Goal: Task Accomplishment & Management: Manage account settings

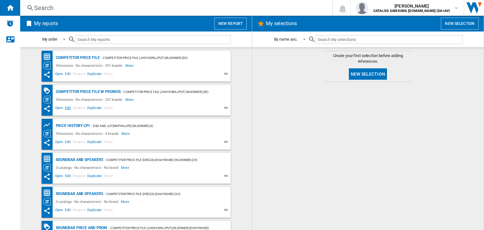
click at [65, 106] on span "Edit" at bounding box center [68, 109] width 8 height 8
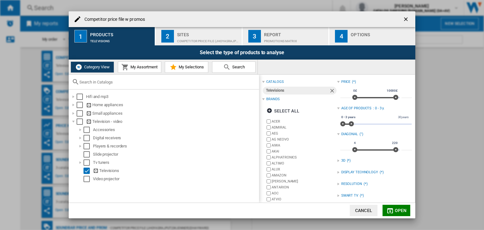
click at [142, 68] on span "My Assortment" at bounding box center [143, 67] width 29 height 5
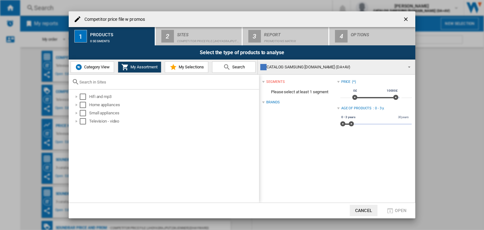
click at [187, 67] on span "My Selections" at bounding box center [190, 67] width 27 height 5
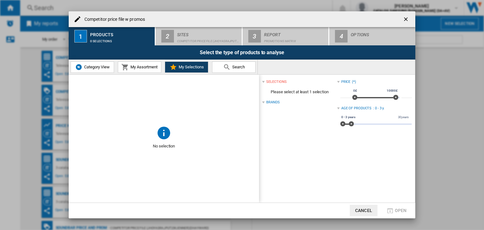
click at [149, 69] on span "My Assortment" at bounding box center [143, 67] width 29 height 5
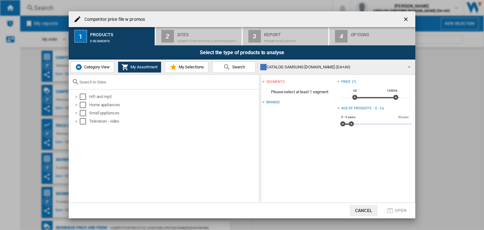
click at [96, 64] on button "Category View" at bounding box center [92, 66] width 43 height 11
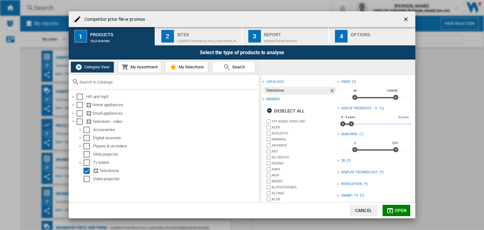
click at [150, 68] on span "My Assortment" at bounding box center [143, 67] width 29 height 5
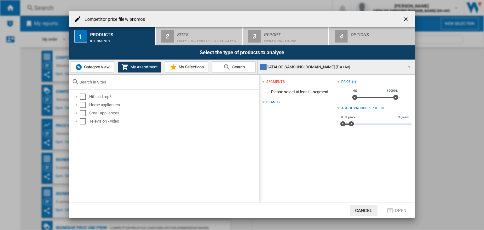
click at [185, 66] on span "My Selections" at bounding box center [190, 67] width 27 height 5
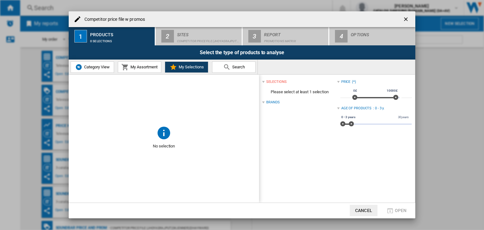
click at [102, 68] on span "Category View" at bounding box center [96, 67] width 27 height 5
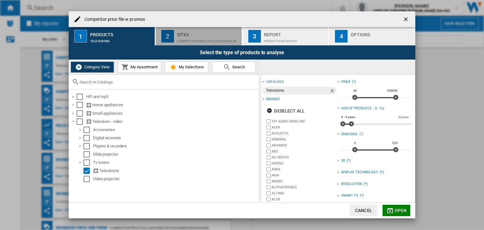
click at [198, 39] on div "Competitor price file (jhoyasrajput) (wjenner) (30)" at bounding box center [208, 39] width 62 height 7
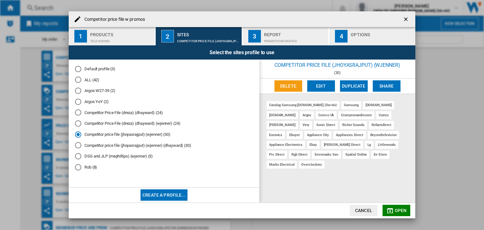
click at [299, 37] on div "PROMOTIONS Matrix" at bounding box center [295, 39] width 62 height 7
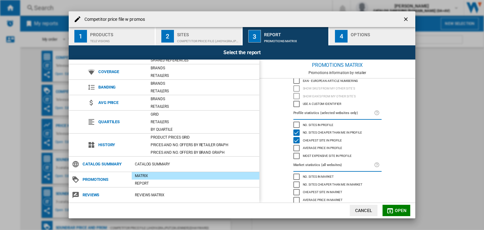
scroll to position [38, 0]
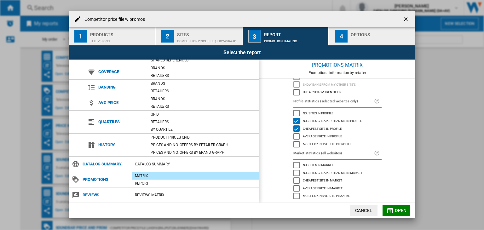
click at [355, 34] on div "Options" at bounding box center [382, 33] width 62 height 7
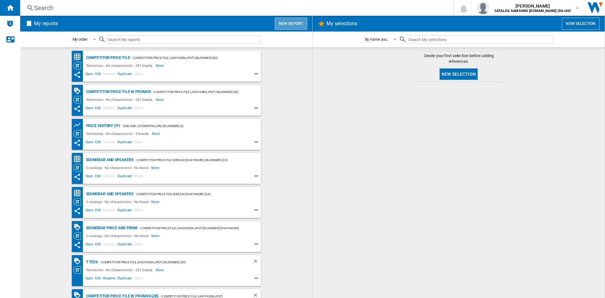
click at [296, 20] on button "New report" at bounding box center [291, 24] width 32 height 12
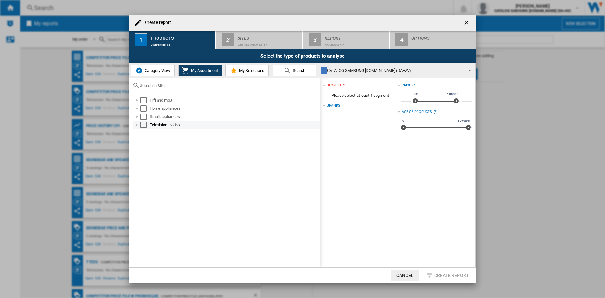
click at [139, 125] on div at bounding box center [137, 125] width 6 height 6
click at [150, 150] on div "Select" at bounding box center [150, 149] width 6 height 6
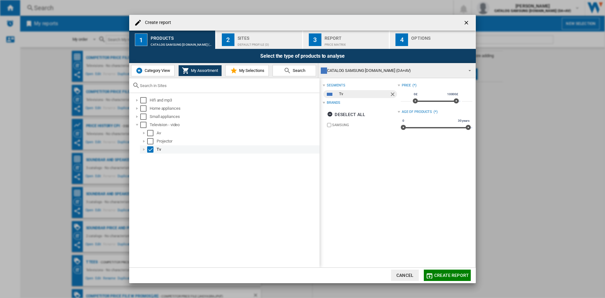
click at [143, 151] on div at bounding box center [144, 149] width 6 height 6
click at [151, 151] on div "Select" at bounding box center [150, 149] width 6 height 6
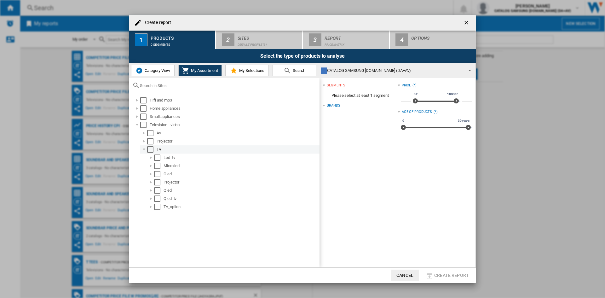
click at [144, 148] on div at bounding box center [144, 149] width 6 height 6
click at [148, 69] on span "Category View" at bounding box center [156, 70] width 27 height 5
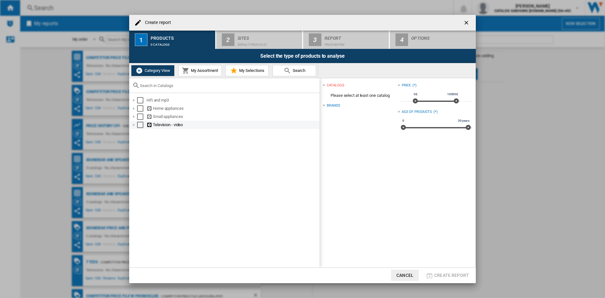
click at [135, 124] on div at bounding box center [134, 125] width 6 height 6
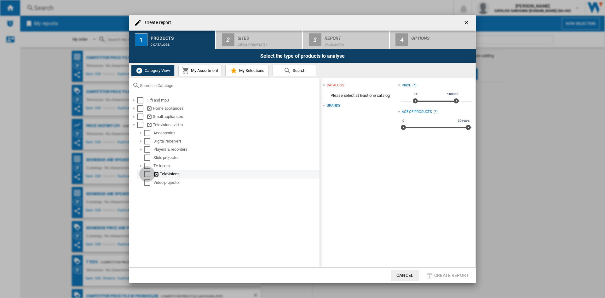
click at [146, 173] on div "Select" at bounding box center [147, 174] width 6 height 6
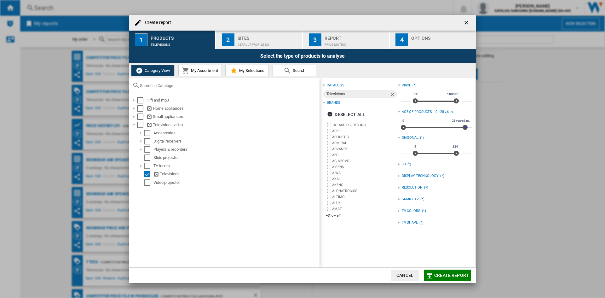
drag, startPoint x: 465, startPoint y: 127, endPoint x: 448, endPoint y: 127, distance: 17.0
click at [462, 127] on span at bounding box center [464, 127] width 5 height 5
drag, startPoint x: 448, startPoint y: 127, endPoint x: 431, endPoint y: 127, distance: 16.7
click at [447, 127] on span at bounding box center [449, 127] width 5 height 5
drag, startPoint x: 421, startPoint y: 127, endPoint x: 410, endPoint y: 127, distance: 11.0
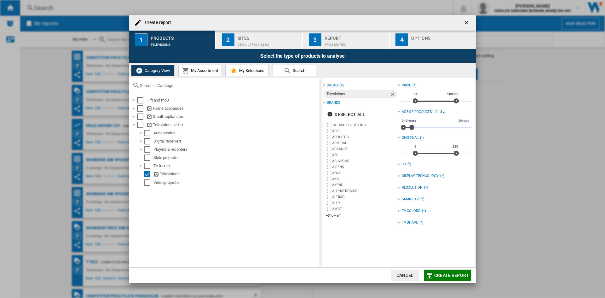
click at [410, 127] on div "0 30 years 0 3 years 0 - 3 years" at bounding box center [437, 127] width 72 height 1
click at [243, 36] on div "Sites" at bounding box center [269, 36] width 62 height 7
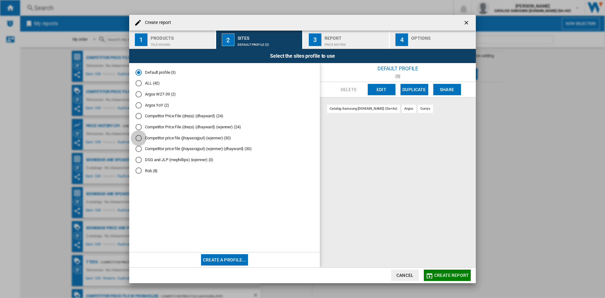
click at [139, 135] on div "Competitor price file (jhoyasrajput) (wjenner) (30)" at bounding box center [138, 138] width 6 height 6
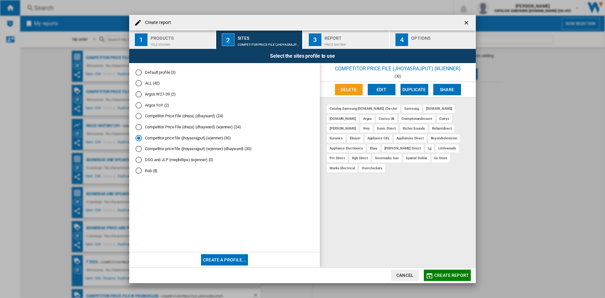
click at [332, 41] on div "Price Matrix" at bounding box center [355, 43] width 62 height 7
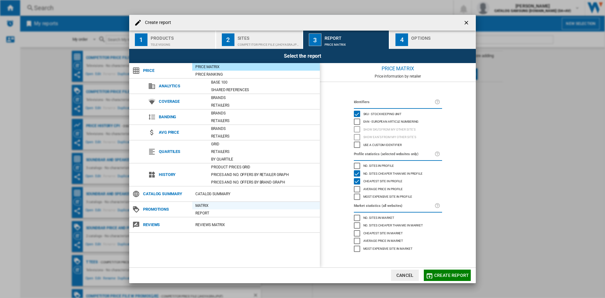
click at [207, 203] on div "Matrix" at bounding box center [256, 205] width 128 height 6
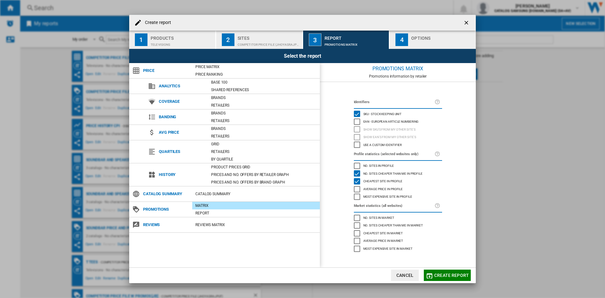
click at [410, 45] on button "4 Options" at bounding box center [433, 40] width 86 height 18
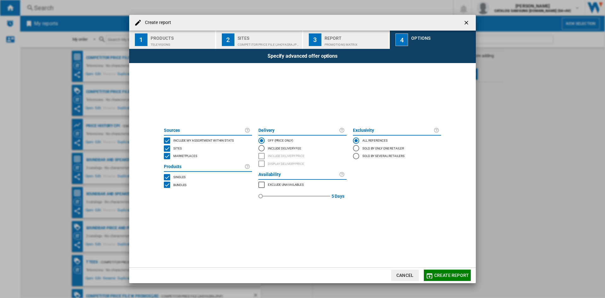
click at [168, 145] on div "SITES" at bounding box center [167, 148] width 6 height 6
click at [165, 145] on div "SITES" at bounding box center [167, 148] width 6 height 6
click at [165, 139] on div "INCLUDE MY SITE" at bounding box center [167, 140] width 6 height 6
click at [167, 155] on div "MARKETPLACES" at bounding box center [167, 156] width 6 height 6
click at [168, 184] on div "BUNDLES" at bounding box center [167, 184] width 6 height 6
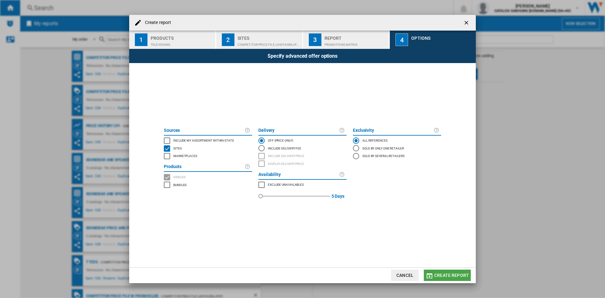
click at [443, 230] on span "Create report" at bounding box center [451, 274] width 35 height 5
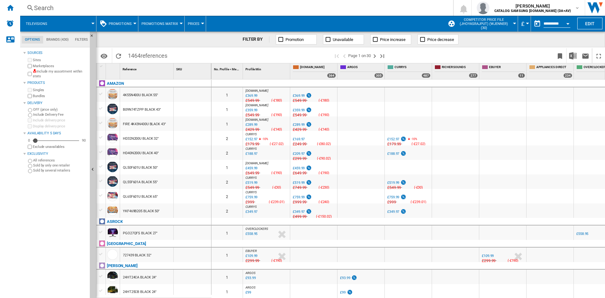
click at [484, 22] on button "Competitor price file (jhoyasrajput) (wjenner) (30)" at bounding box center [485, 24] width 58 height 16
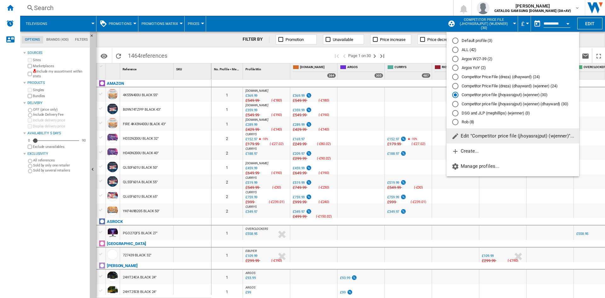
click at [273, 14] on md-backdrop at bounding box center [302, 149] width 605 height 298
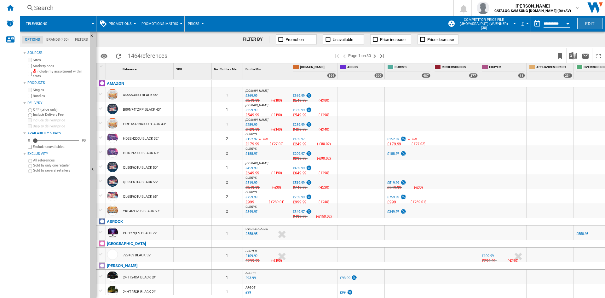
click at [484, 21] on button "Edit" at bounding box center [589, 24] width 25 height 12
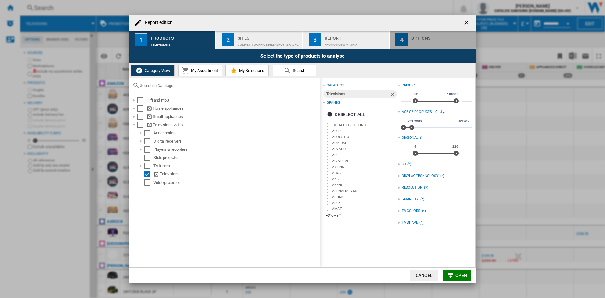
click at [437, 39] on div "Options" at bounding box center [442, 36] width 62 height 7
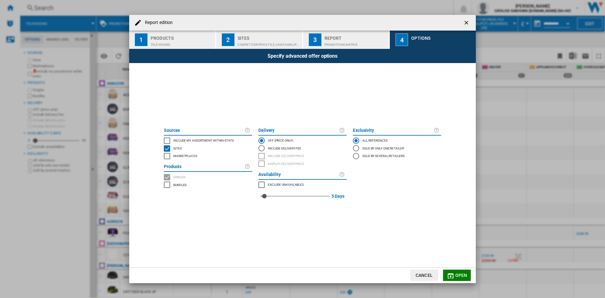
click at [432, 230] on button "Cancel" at bounding box center [424, 274] width 28 height 11
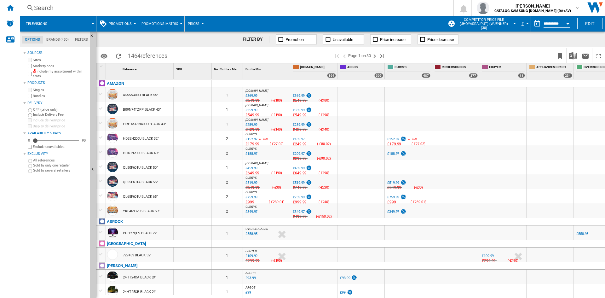
click at [54, 40] on md-tab-item "Brands (430)" at bounding box center [57, 40] width 29 height 8
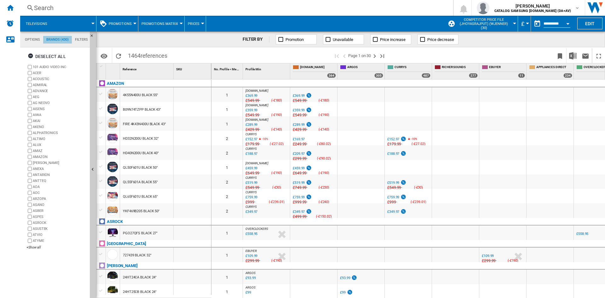
scroll to position [24, 0]
click at [77, 39] on md-tab-item "Filters" at bounding box center [81, 40] width 19 height 8
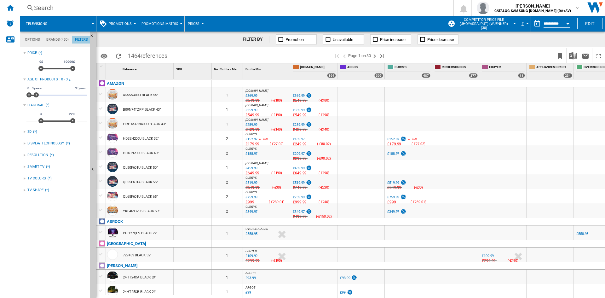
scroll to position [41, 0]
click at [33, 39] on md-tab-item "Options" at bounding box center [32, 40] width 21 height 8
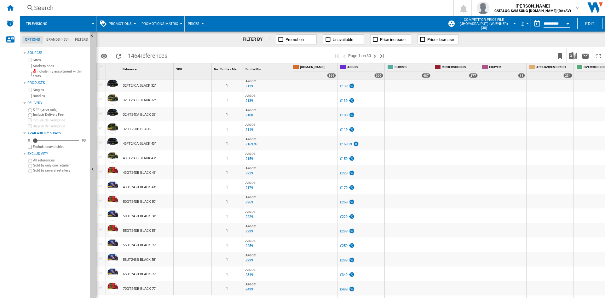
scroll to position [0, 0]
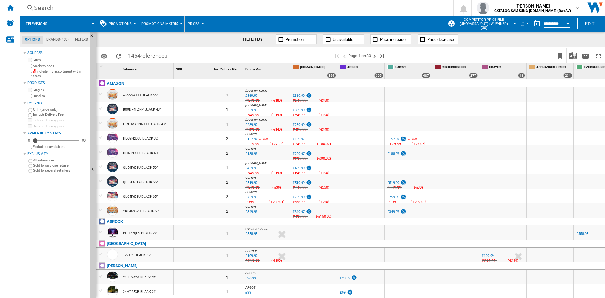
click at [484, 23] on button "Competitor price file (jhoyasrajput) (wjenner) (30)" at bounding box center [485, 24] width 58 height 16
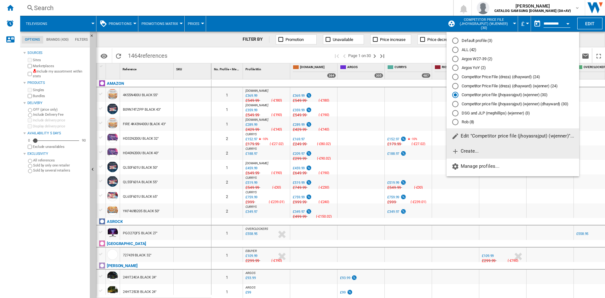
click at [481, 152] on button "Create..." at bounding box center [512, 150] width 133 height 15
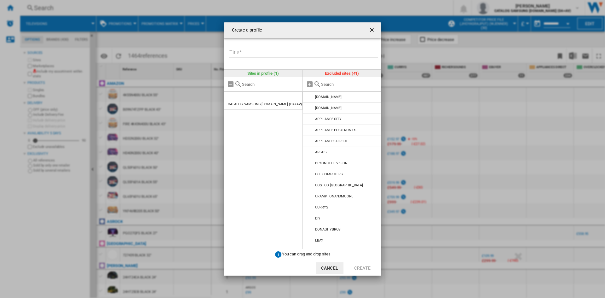
click at [375, 30] on ng-md-icon "getI18NText('BUTTONS.CLOSE_DIALOG')" at bounding box center [373, 31] width 8 height 8
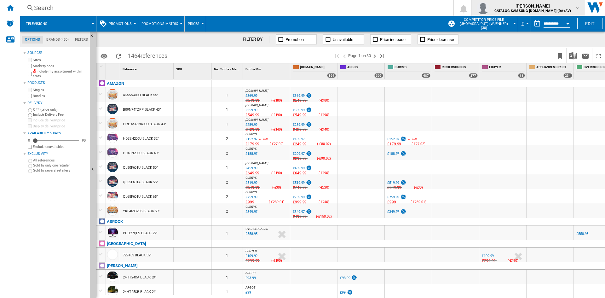
click at [484, 3] on div "[PERSON_NAME] CATALOG SAMSUNG [DOMAIN_NAME] (DA+AV)" at bounding box center [533, 8] width 83 height 10
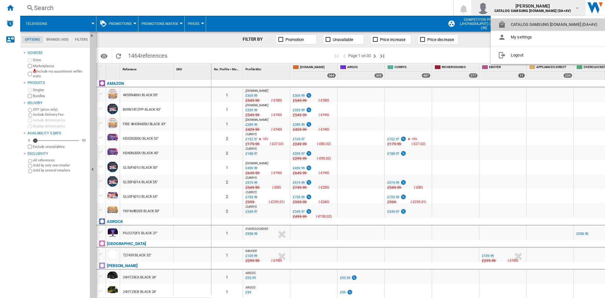
click at [484, 22] on button "CATALOG SAMSUNG [DOMAIN_NAME] (DA+AV)" at bounding box center [548, 24] width 117 height 13
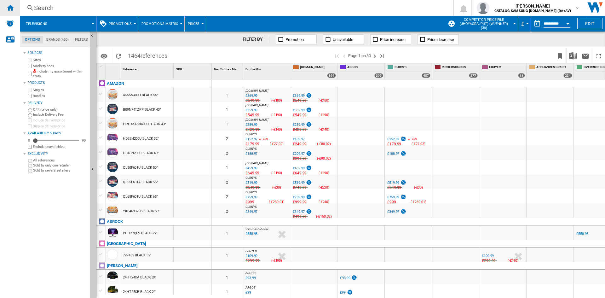
click at [11, 13] on div "Home" at bounding box center [10, 8] width 20 height 16
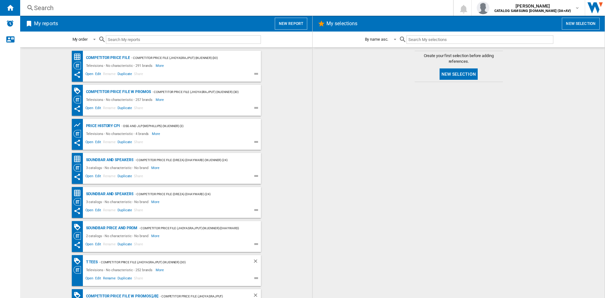
click at [130, 42] on input "text" at bounding box center [183, 39] width 155 height 9
click at [92, 40] on span at bounding box center [93, 39] width 8 height 6
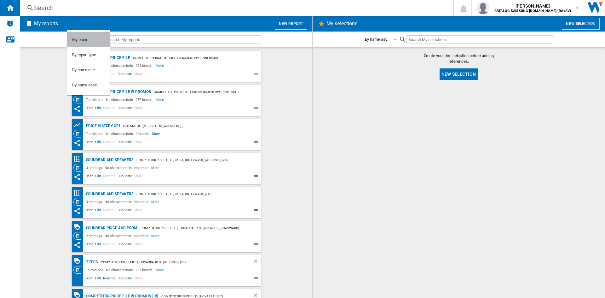
click at [74, 38] on div "My order" at bounding box center [79, 40] width 15 height 6
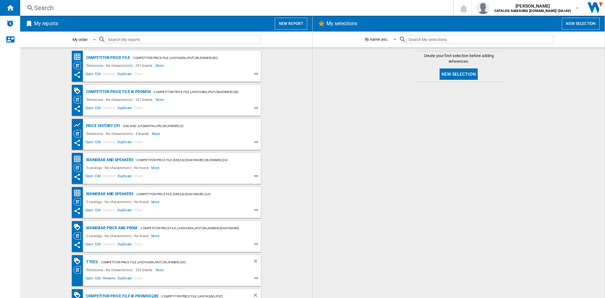
scroll to position [22, 0]
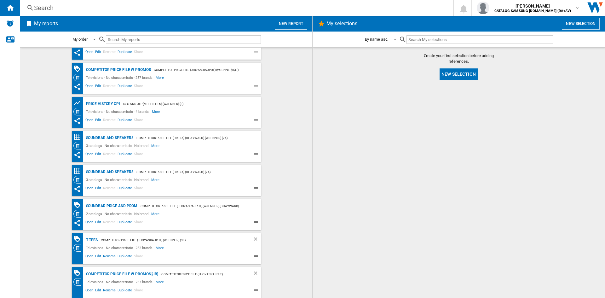
click at [135, 230] on span "Share" at bounding box center [138, 291] width 11 height 8
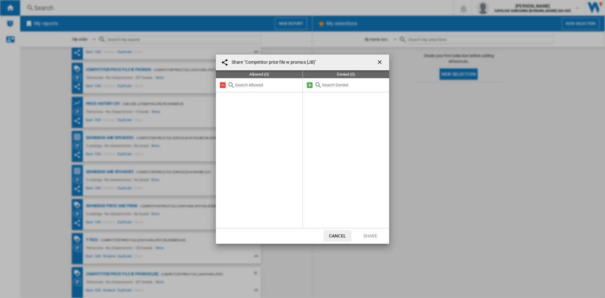
click at [270, 87] on input "text" at bounding box center [267, 85] width 64 height 5
click at [382, 60] on ng-md-icon "getI18NText('BUTTONS.CLOSE_DIALOG')" at bounding box center [380, 63] width 8 height 8
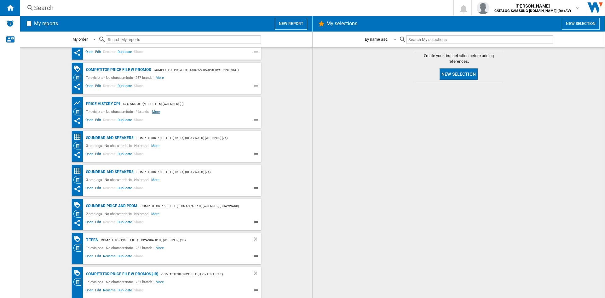
scroll to position [0, 0]
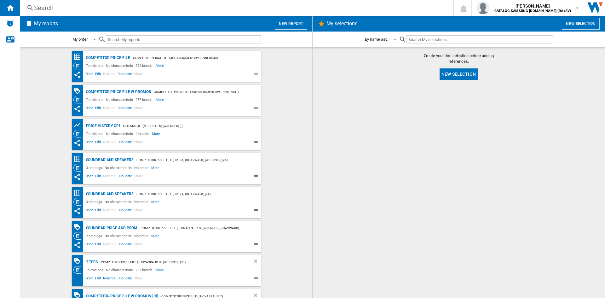
click at [135, 73] on span "Share" at bounding box center [138, 75] width 11 height 8
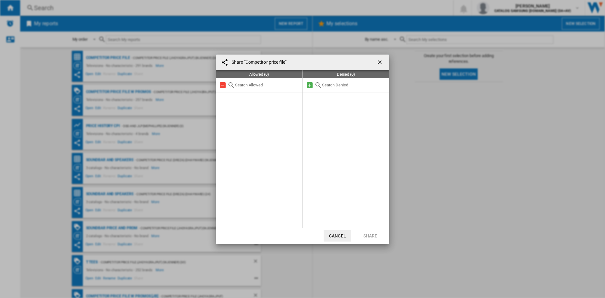
click at [344, 230] on button "Cancel" at bounding box center [338, 235] width 28 height 11
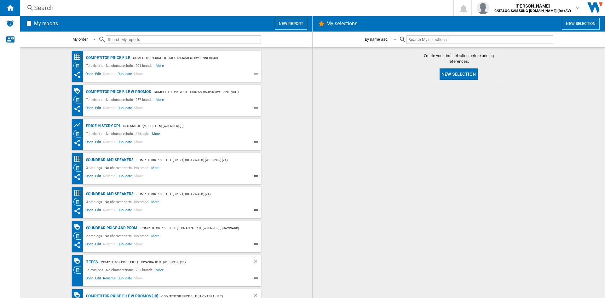
click at [217, 92] on div "- Competitor price file (jhoyasrajput) (wjenner) (30)" at bounding box center [199, 92] width 97 height 8
click at [289, 22] on button "New report" at bounding box center [291, 24] width 32 height 12
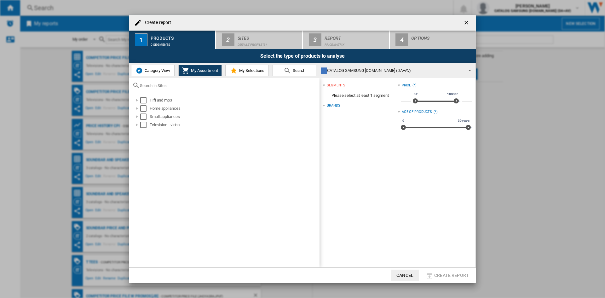
click at [156, 71] on span "Category View" at bounding box center [156, 70] width 27 height 5
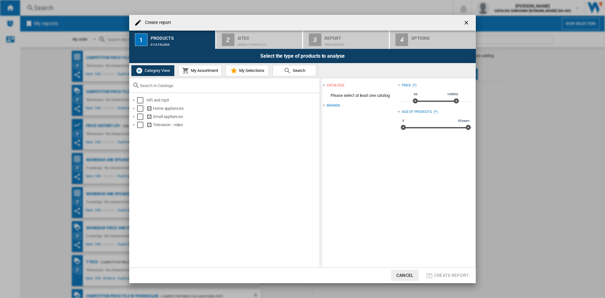
click at [470, 25] on ng-md-icon "getI18NText('BUTTONS.CLOSE_DIALOG')" at bounding box center [467, 24] width 8 height 8
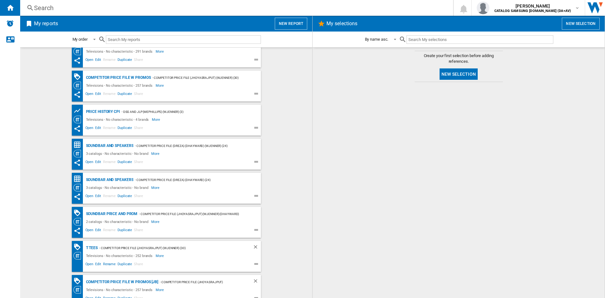
scroll to position [22, 0]
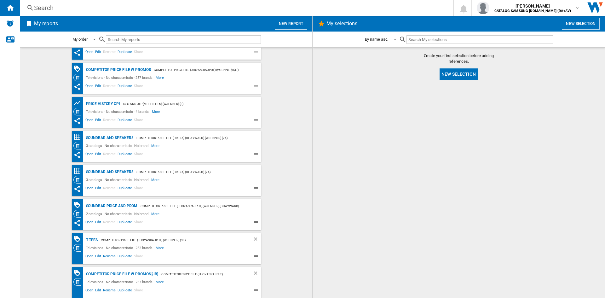
click at [299, 19] on button "New report" at bounding box center [291, 24] width 32 height 12
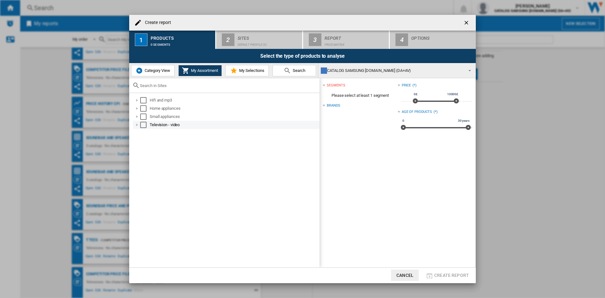
click at [136, 125] on div "Create report ..." at bounding box center [137, 125] width 6 height 6
click at [138, 124] on div "Create report ..." at bounding box center [137, 125] width 6 height 6
click at [159, 72] on span "Category View" at bounding box center [156, 70] width 27 height 5
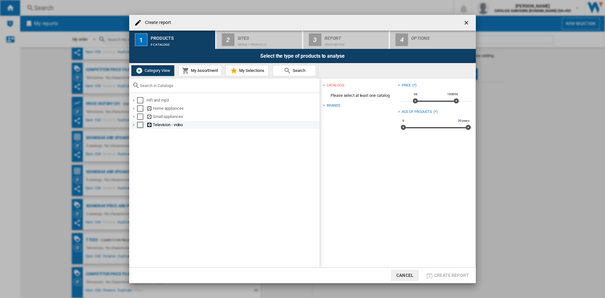
click at [134, 124] on div "Create report ..." at bounding box center [134, 125] width 6 height 6
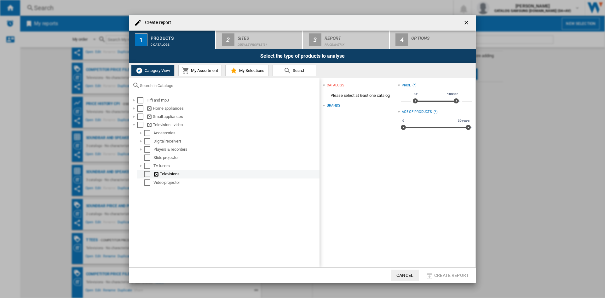
click at [147, 175] on div "Select" at bounding box center [147, 174] width 6 height 6
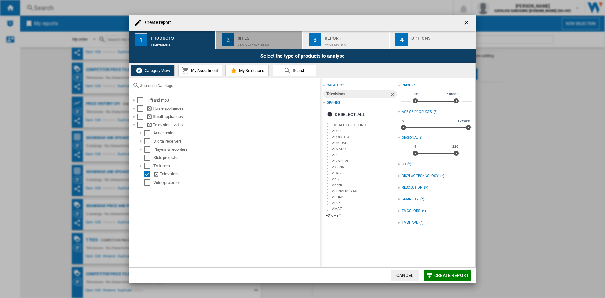
click at [258, 44] on div "Default profile (3)" at bounding box center [269, 43] width 62 height 7
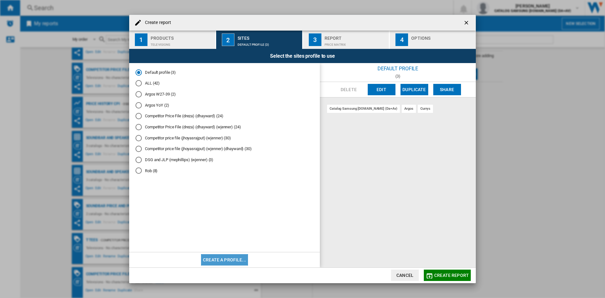
click at [234, 230] on button "Create a profile..." at bounding box center [224, 259] width 47 height 11
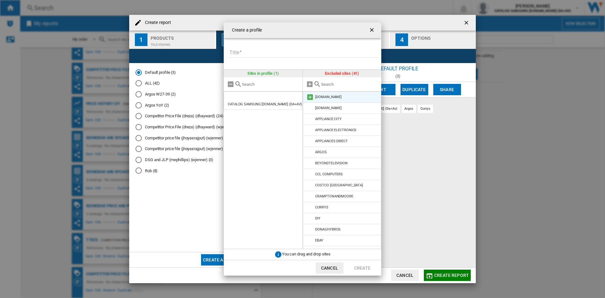
click at [310, 97] on md-icon "Create a ..." at bounding box center [310, 97] width 8 height 8
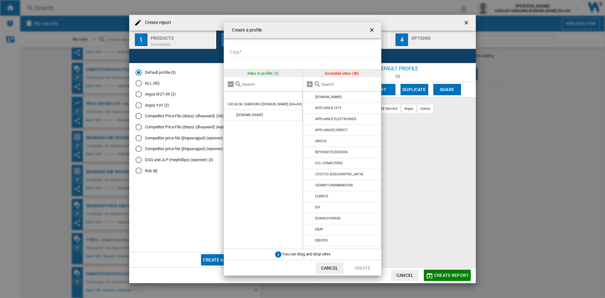
click at [310, 97] on md-icon "Create a ..." at bounding box center [310, 97] width 8 height 8
click at [310, 127] on md-icon "Create a ..." at bounding box center [310, 130] width 8 height 8
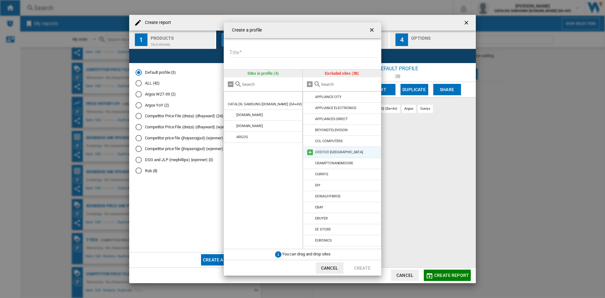
click at [310, 150] on md-icon "Create a ..." at bounding box center [310, 152] width 8 height 8
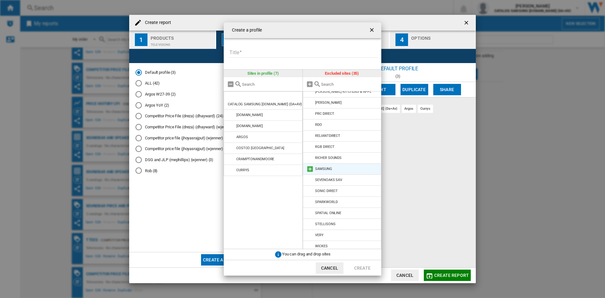
scroll to position [229, 0]
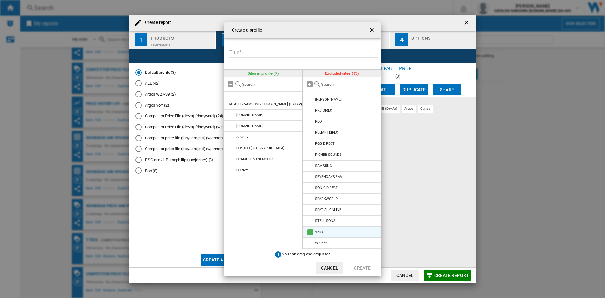
click at [308, 230] on md-icon "Create a ..." at bounding box center [310, 232] width 8 height 8
click at [310, 219] on md-icon "Create a ..." at bounding box center [310, 221] width 8 height 8
click at [310, 196] on md-icon "Create a ..." at bounding box center [310, 199] width 8 height 8
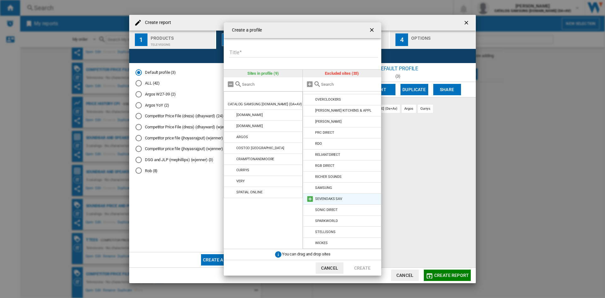
scroll to position [196, 0]
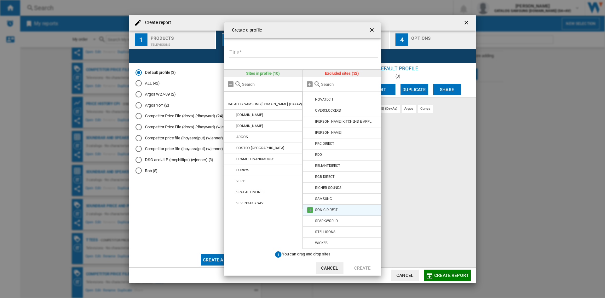
click at [309, 208] on md-icon "Create a ..." at bounding box center [310, 210] width 8 height 8
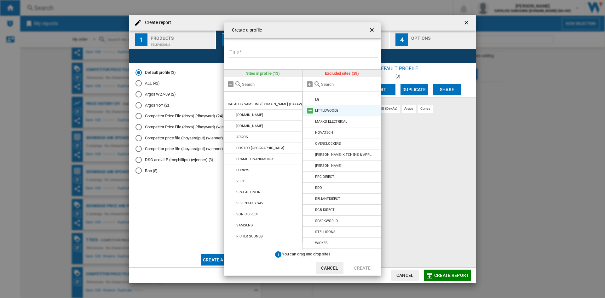
scroll to position [131, 0]
click at [306, 131] on md-icon "Create a ..." at bounding box center [310, 131] width 8 height 8
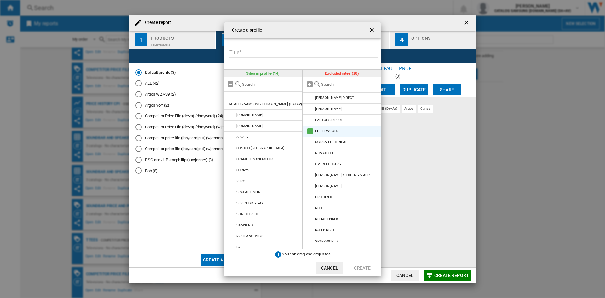
click at [308, 132] on md-icon "Create a ..." at bounding box center [310, 131] width 8 height 8
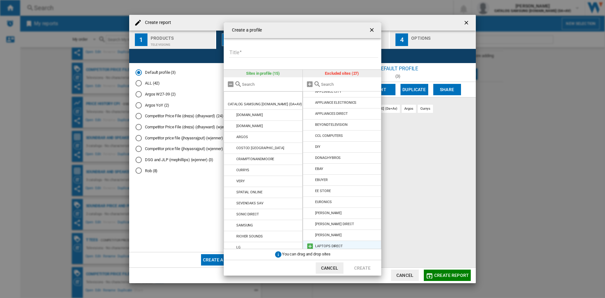
scroll to position [0, 0]
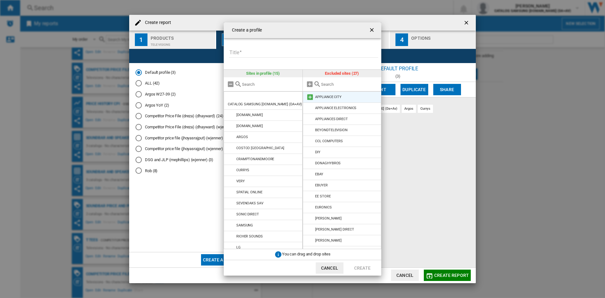
click at [309, 95] on md-icon "Create a ..." at bounding box center [310, 97] width 8 height 8
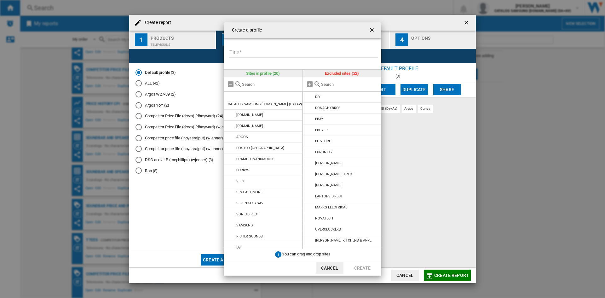
click at [309, 95] on md-icon "Create a ..." at bounding box center [310, 97] width 8 height 8
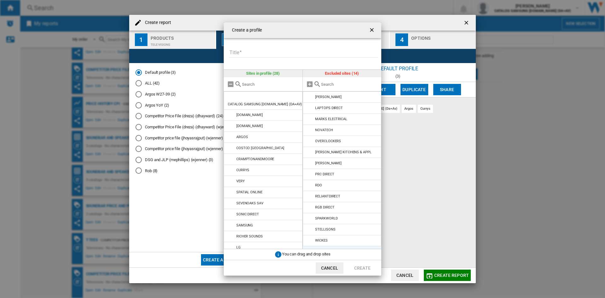
click at [309, 95] on md-icon "Create a ..." at bounding box center [310, 97] width 8 height 8
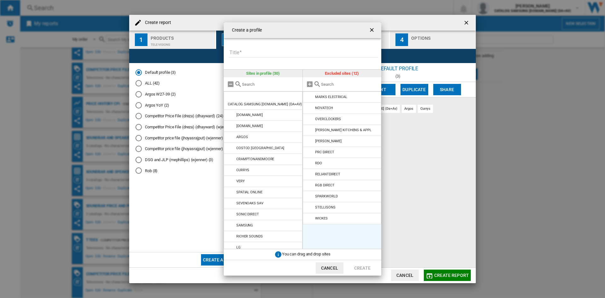
click at [309, 95] on md-icon "Create a ..." at bounding box center [310, 97] width 8 height 8
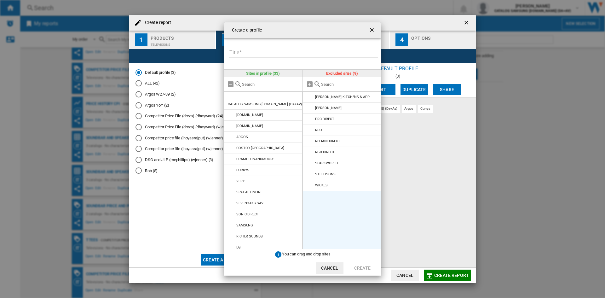
click at [309, 95] on md-icon "Create a ..." at bounding box center [310, 97] width 8 height 8
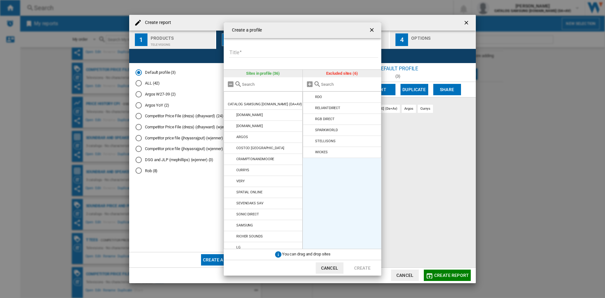
click at [309, 95] on md-icon "Create a ..." at bounding box center [310, 97] width 8 height 8
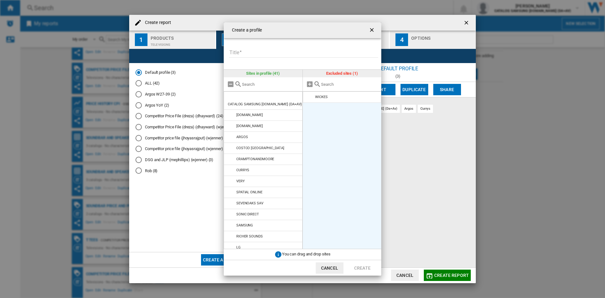
click at [309, 95] on md-icon "Create a ..." at bounding box center [310, 97] width 8 height 8
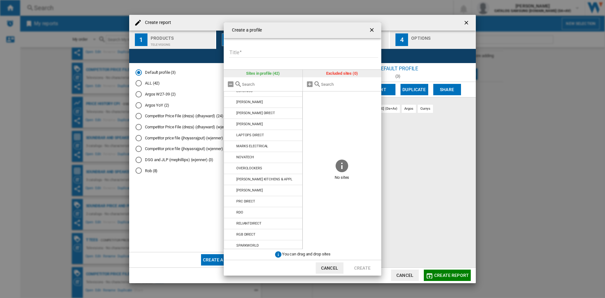
scroll to position [306, 0]
click at [253, 57] on input "Title" at bounding box center [303, 52] width 149 height 9
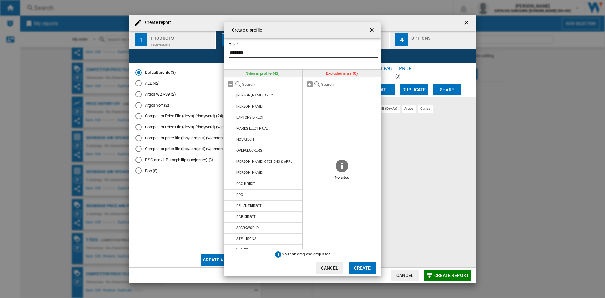
type input "*******"
click at [367, 230] on button "Create" at bounding box center [362, 267] width 28 height 11
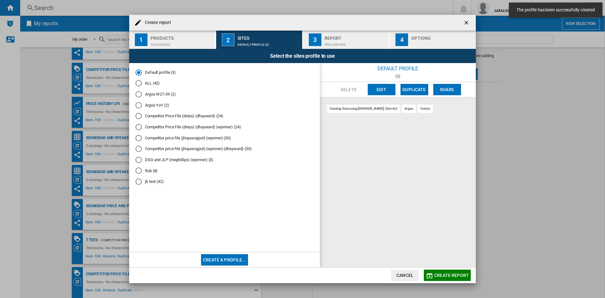
click at [139, 181] on div "jb test (42)" at bounding box center [138, 181] width 6 height 6
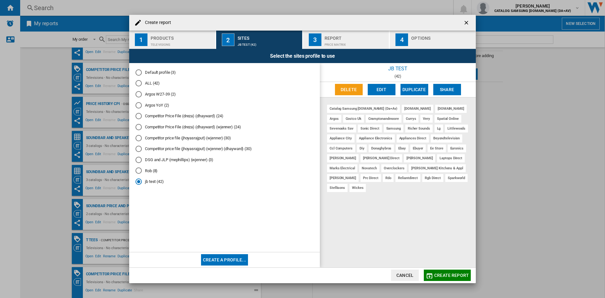
click at [382, 90] on button "Edit" at bounding box center [382, 89] width 28 height 11
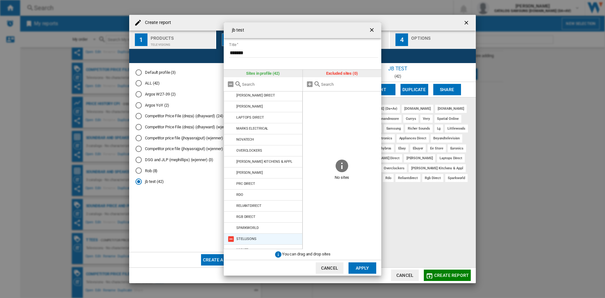
click at [230, 230] on md-icon "jb test ..." at bounding box center [231, 239] width 8 height 8
click at [231, 230] on md-icon "jb test ..." at bounding box center [231, 250] width 8 height 8
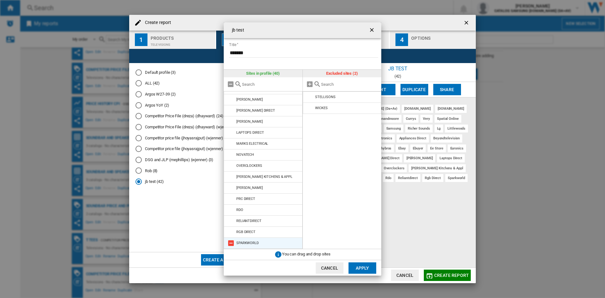
scroll to position [284, 0]
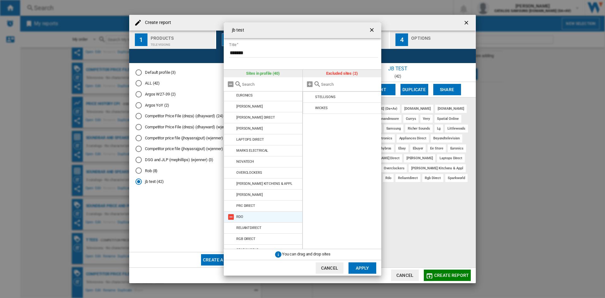
click at [231, 213] on md-icon "jb test ..." at bounding box center [231, 217] width 8 height 8
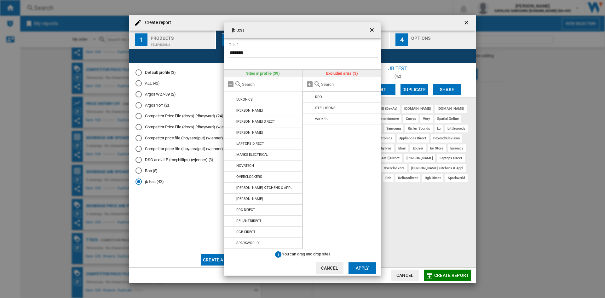
scroll to position [273, 0]
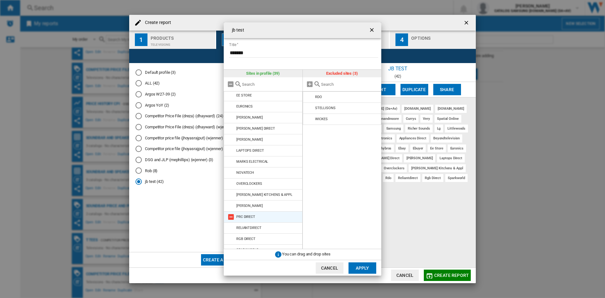
click at [232, 213] on md-icon "jb test ..." at bounding box center [231, 217] width 8 height 8
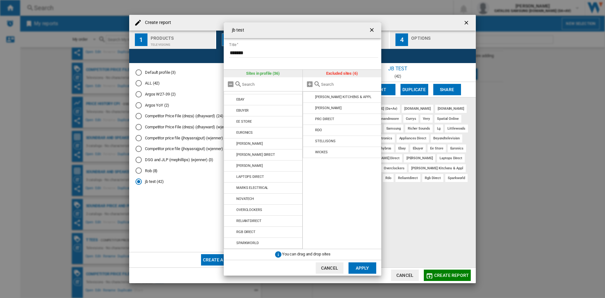
scroll to position [240, 0]
click at [352, 230] on button "Apply" at bounding box center [362, 267] width 28 height 11
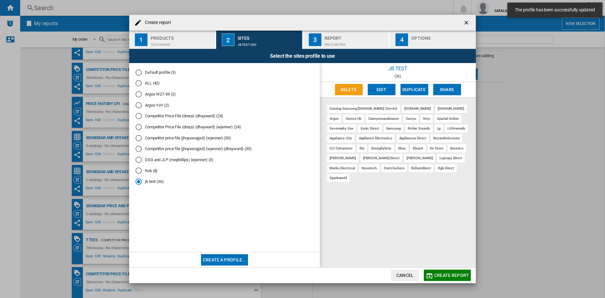
click at [335, 44] on div "Price Matrix" at bounding box center [355, 43] width 62 height 7
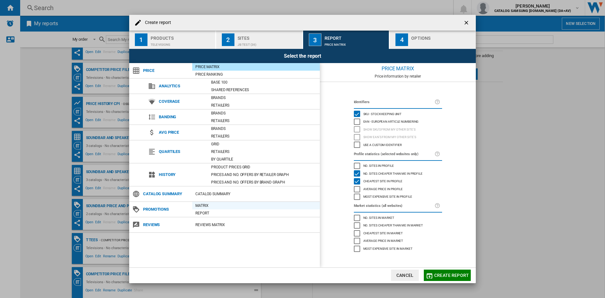
click at [220, 204] on div "Matrix" at bounding box center [256, 205] width 128 height 6
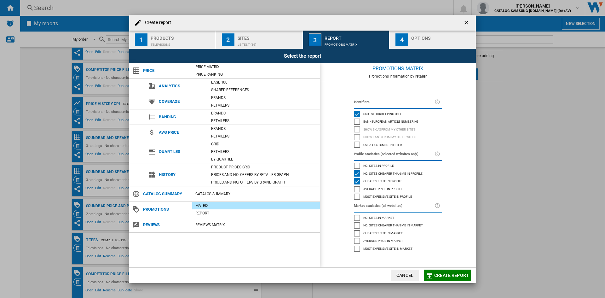
click at [220, 204] on div "Matrix" at bounding box center [256, 205] width 128 height 6
click at [409, 37] on button "4 Options" at bounding box center [433, 40] width 86 height 18
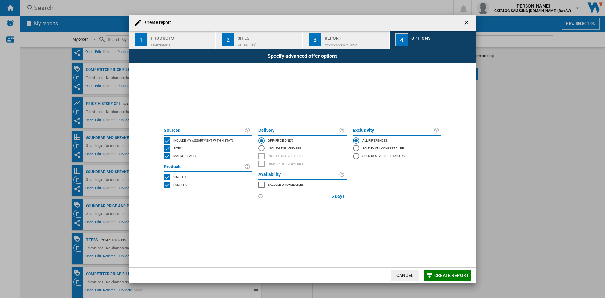
click at [166, 139] on div "INCLUDE MY SITE" at bounding box center [167, 140] width 6 height 6
click at [166, 156] on div "MARKETPLACES" at bounding box center [167, 156] width 6 height 6
click at [167, 186] on div "BUNDLES" at bounding box center [167, 184] width 6 height 6
click at [184, 43] on div "Televisions" at bounding box center [182, 43] width 62 height 7
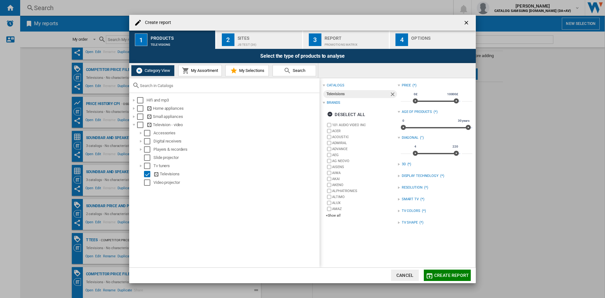
drag, startPoint x: 467, startPoint y: 128, endPoint x: 461, endPoint y: 128, distance: 6.3
click at [466, 128] on span "Create report ..." at bounding box center [468, 127] width 5 height 5
drag, startPoint x: 457, startPoint y: 128, endPoint x: 425, endPoint y: 128, distance: 31.5
click at [425, 128] on div "0 30 years 0 14 years9 m." at bounding box center [437, 127] width 72 height 1
drag, startPoint x: 423, startPoint y: 128, endPoint x: 410, endPoint y: 130, distance: 13.8
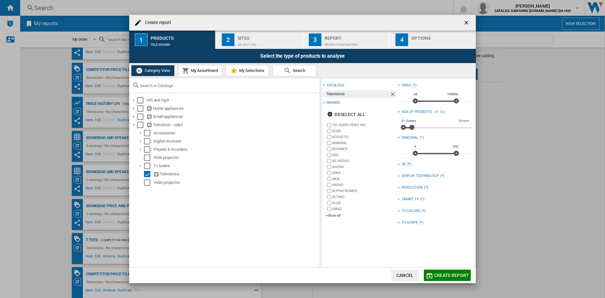
click at [410, 128] on div "0 30 years 0 3 years 0 - 3 years" at bounding box center [437, 127] width 72 height 1
click at [428, 44] on div "Create report ..." at bounding box center [442, 43] width 62 height 7
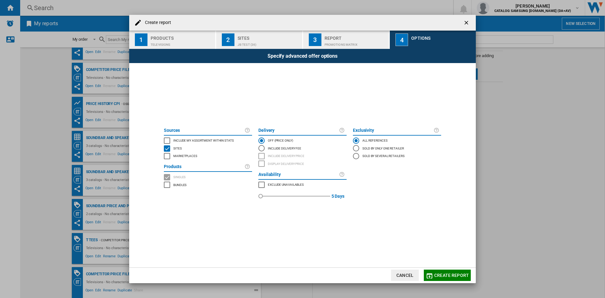
click at [456, 230] on span "Create report" at bounding box center [451, 274] width 35 height 5
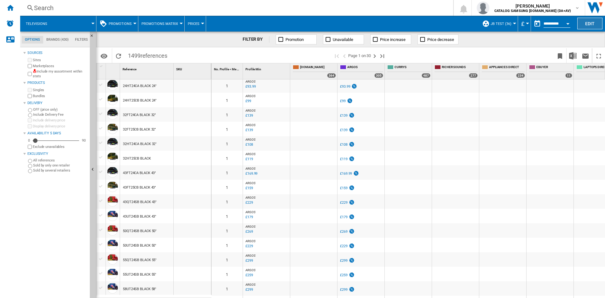
click at [484, 21] on button "Edit" at bounding box center [589, 24] width 25 height 12
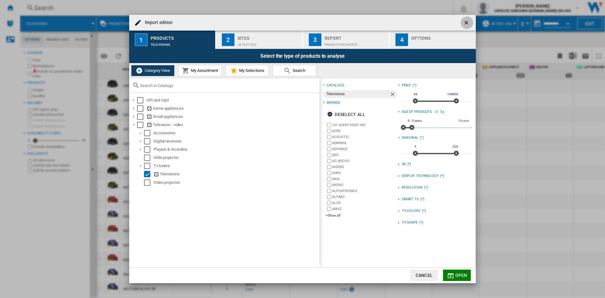
click at [468, 19] on button "Report edition ..." at bounding box center [467, 22] width 13 height 13
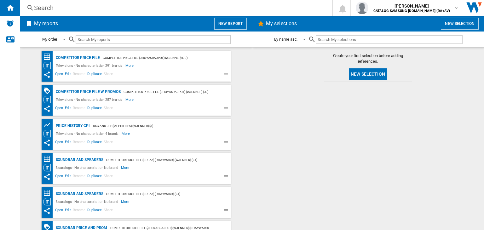
click at [233, 24] on button "New report" at bounding box center [230, 24] width 32 height 12
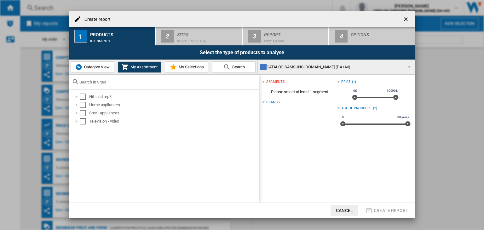
click at [351, 208] on button "Cancel" at bounding box center [344, 210] width 28 height 11
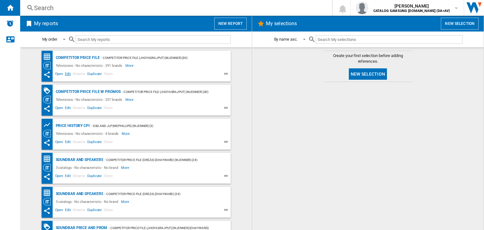
click at [66, 74] on span "Edit" at bounding box center [68, 75] width 8 height 8
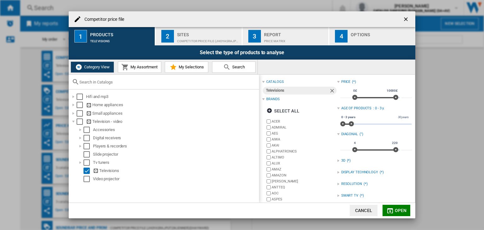
click at [195, 40] on div "Competitor price file (jhoyasrajput) (wjenner) (30)" at bounding box center [208, 39] width 62 height 7
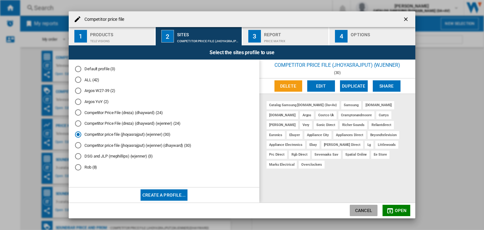
click at [362, 210] on button "Cancel" at bounding box center [364, 210] width 28 height 11
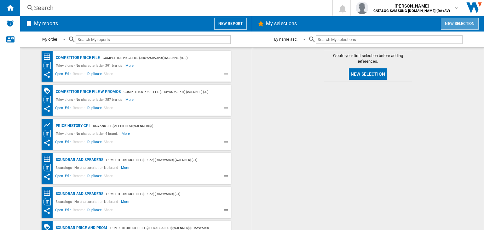
click at [462, 21] on button "New selection" at bounding box center [460, 24] width 38 height 12
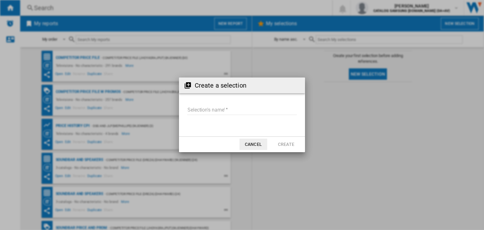
click at [260, 145] on button "Cancel" at bounding box center [253, 144] width 28 height 11
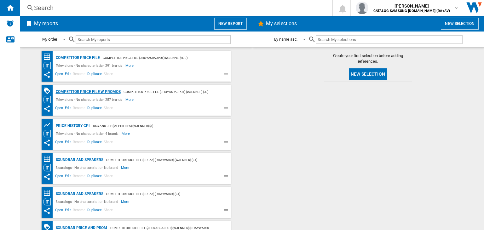
click at [83, 90] on div "Competitor price file w promos" at bounding box center [87, 92] width 66 height 8
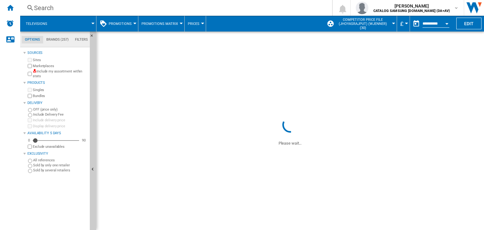
click at [388, 26] on span "Competitor price file (jhoyasrajput) (wjenner) (30)" at bounding box center [362, 24] width 55 height 12
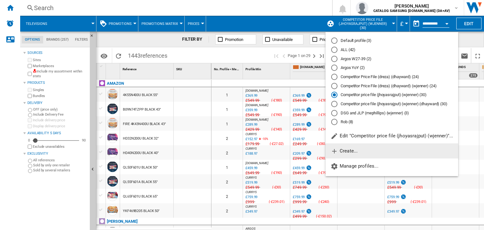
click at [363, 148] on button "Create..." at bounding box center [391, 150] width 133 height 15
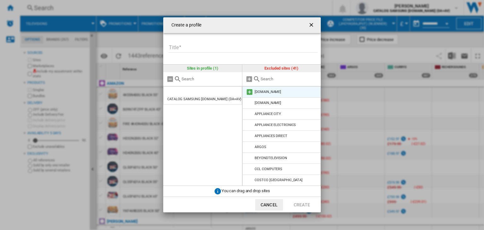
click at [251, 91] on md-icon at bounding box center [250, 92] width 8 height 8
click at [250, 94] on md-icon at bounding box center [250, 92] width 8 height 8
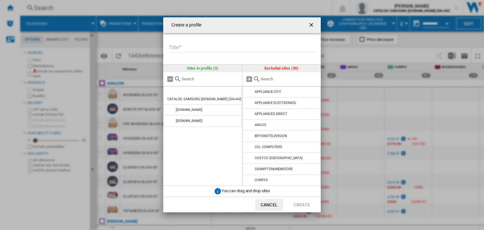
click at [250, 94] on md-icon at bounding box center [250, 92] width 8 height 8
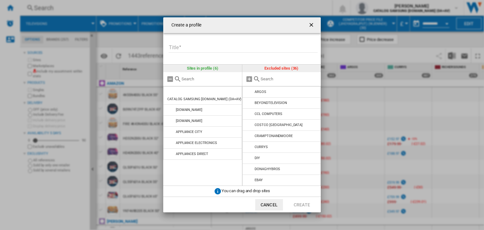
click at [250, 94] on md-icon at bounding box center [250, 92] width 8 height 8
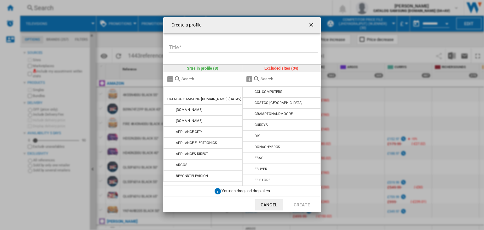
click at [250, 94] on md-icon at bounding box center [250, 92] width 8 height 8
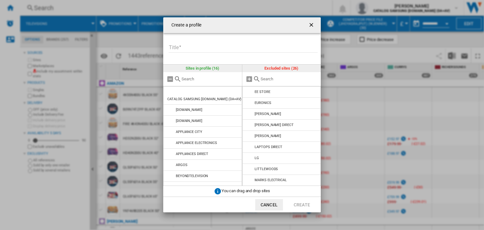
click at [250, 94] on md-icon at bounding box center [250, 92] width 8 height 8
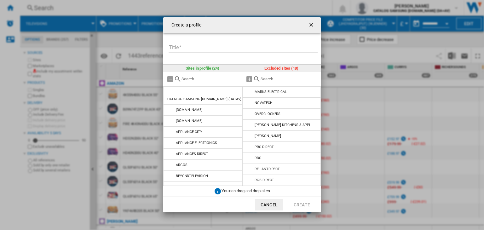
click at [250, 94] on md-icon at bounding box center [250, 92] width 8 height 8
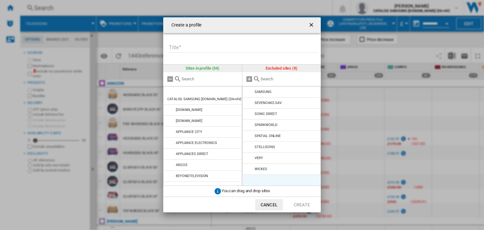
click at [250, 94] on md-icon at bounding box center [250, 92] width 8 height 8
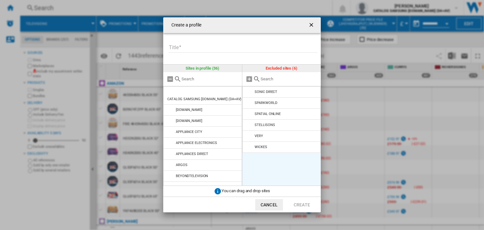
click at [250, 94] on md-icon at bounding box center [250, 92] width 8 height 8
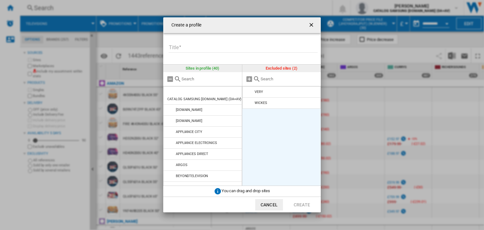
click at [250, 94] on md-icon at bounding box center [250, 92] width 8 height 8
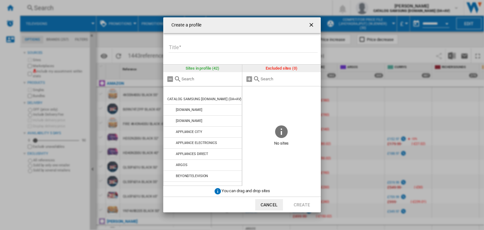
click at [214, 39] on form "Title Please enter a title for your profile" at bounding box center [244, 44] width 153 height 22
click at [214, 46] on input "Title" at bounding box center [243, 47] width 149 height 9
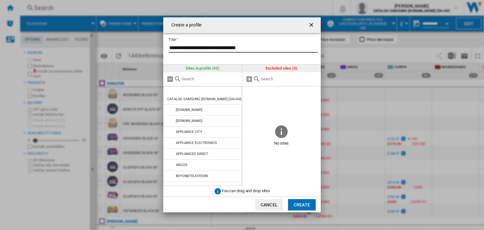
type input "**********"
click at [306, 206] on button "Create" at bounding box center [302, 204] width 28 height 11
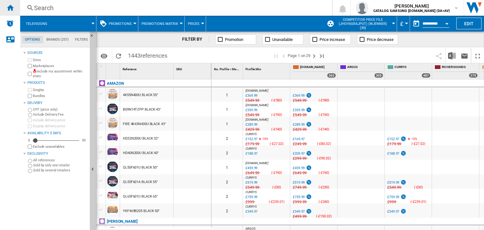
click at [13, 9] on ng-md-icon "Home" at bounding box center [10, 8] width 8 height 8
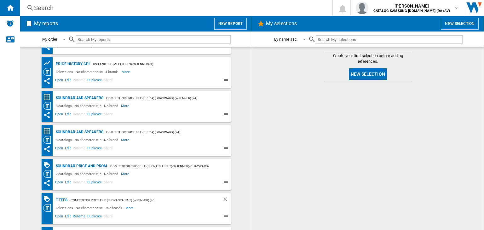
scroll to position [89, 0]
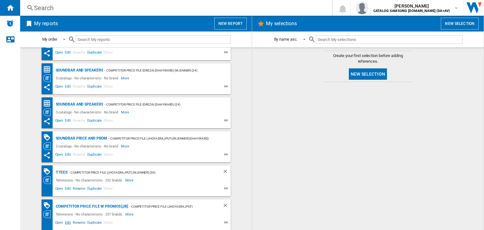
click at [67, 219] on span "Edit" at bounding box center [68, 224] width 8 height 8
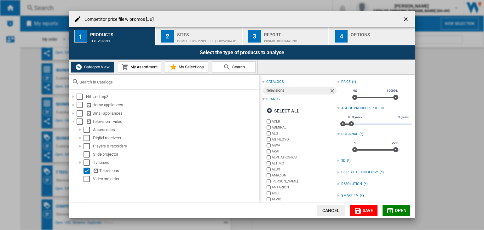
click at [197, 31] on div "Sites" at bounding box center [208, 33] width 62 height 7
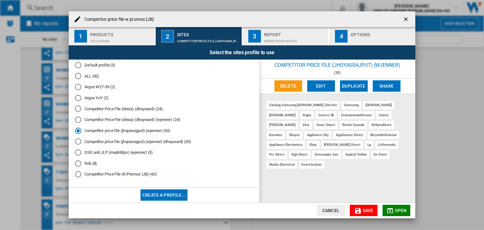
scroll to position [5, 0]
click at [94, 173] on md-radio-button "Competitor Price File W/Promos (JB) (42)" at bounding box center [164, 173] width 178 height 6
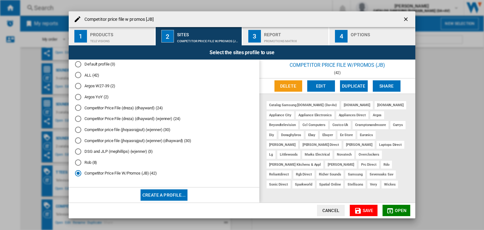
click at [96, 130] on md-radio-button "Competitor price file (jhoyasrajput) (wjenner) (30)" at bounding box center [164, 130] width 178 height 6
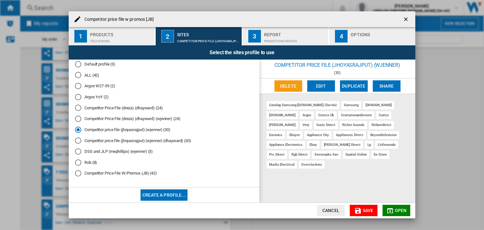
click at [95, 173] on md-radio-button "Competitor Price File W/Promos (JB) (42)" at bounding box center [164, 173] width 178 height 6
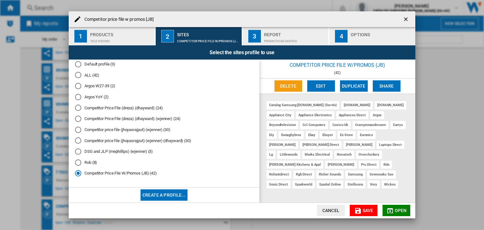
click at [100, 128] on md-radio-button "Competitor price file (jhoyasrajput) (wjenner) (30)" at bounding box center [164, 130] width 178 height 6
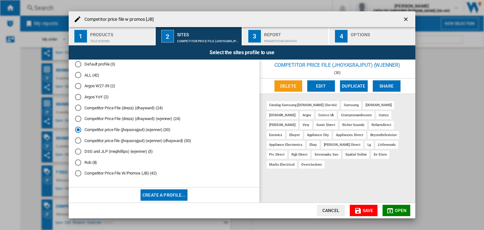
click at [109, 173] on md-radio-button "Competitor Price File W/Promos (JB) (42)" at bounding box center [164, 173] width 178 height 6
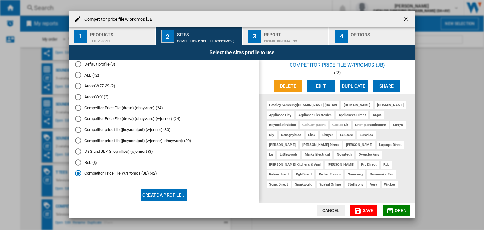
click at [108, 129] on md-radio-button "Competitor price file (jhoyasrajput) (wjenner) (30)" at bounding box center [164, 130] width 178 height 6
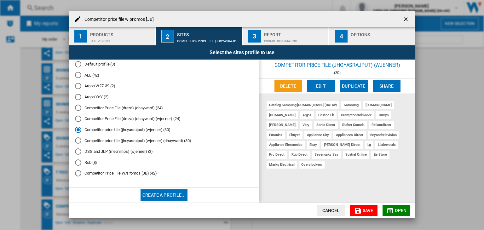
click at [113, 173] on md-radio-button "Competitor Price File W/Promos (JB) (42)" at bounding box center [164, 173] width 178 height 6
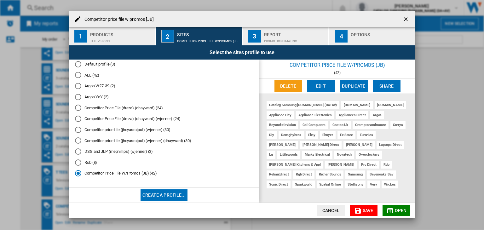
click at [114, 131] on md-radio-button "Competitor price file (jhoyasrajput) (wjenner) (30)" at bounding box center [164, 130] width 178 height 6
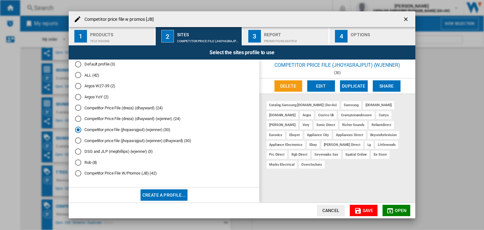
click at [114, 173] on md-radio-button "Competitor Price File W/Promos (JB) (42)" at bounding box center [164, 173] width 178 height 6
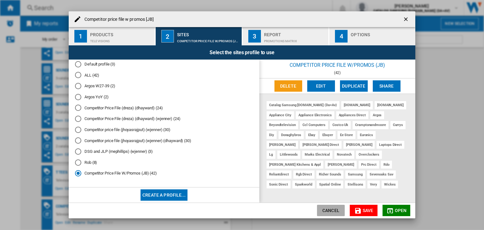
click at [340, 211] on button "Cancel" at bounding box center [331, 210] width 28 height 11
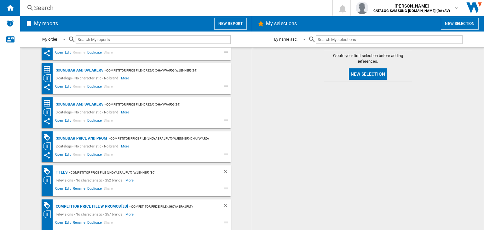
click at [65, 219] on span "Edit" at bounding box center [68, 224] width 8 height 8
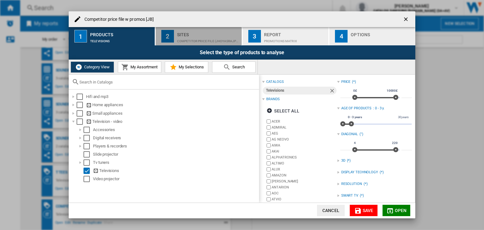
click at [192, 43] on button "2 Sites Competitor price file (jhoyasrajput) (wjenner) (30)" at bounding box center [199, 36] width 87 height 18
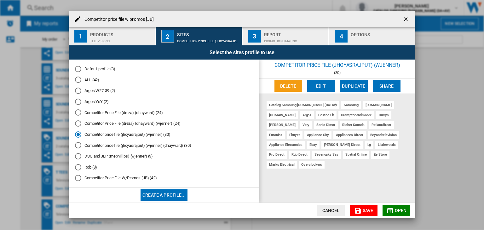
click at [91, 177] on md-radio-button "Competitor Price File W/Promos (JB) (42)" at bounding box center [164, 178] width 178 height 6
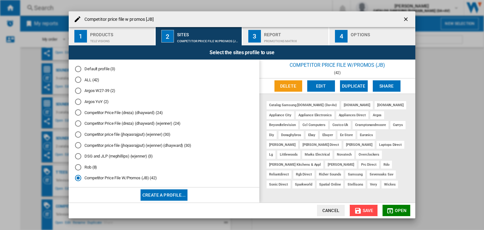
click at [370, 210] on span "Save" at bounding box center [368, 210] width 11 height 5
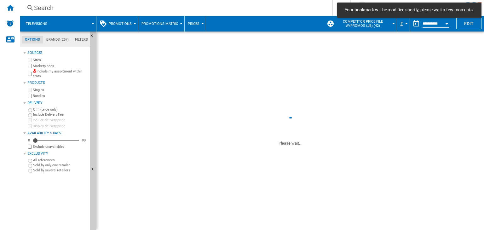
scroll to position [123, 0]
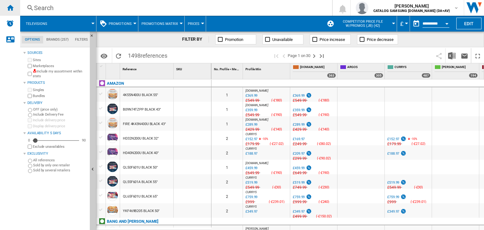
click at [15, 8] on div "Home" at bounding box center [10, 8] width 20 height 16
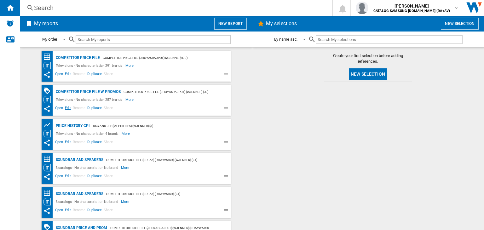
click at [67, 109] on span "Edit" at bounding box center [68, 109] width 8 height 8
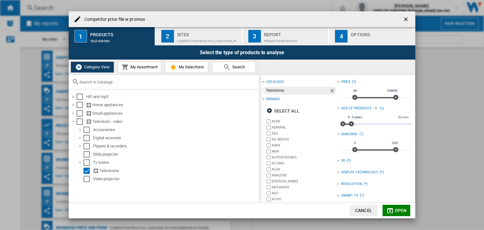
click at [135, 63] on button "My Assortment" at bounding box center [139, 66] width 43 height 11
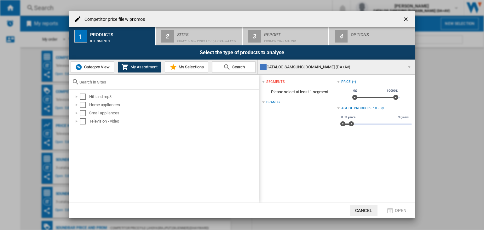
click at [106, 67] on span "Category View" at bounding box center [96, 67] width 27 height 5
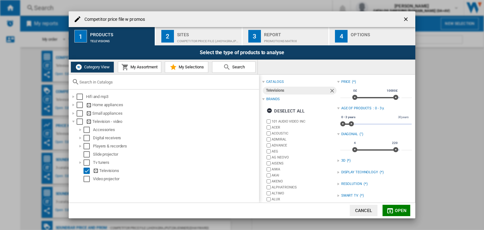
click at [196, 41] on div "Competitor price file (jhoyasrajput) (wjenner) (30)" at bounding box center [208, 39] width 62 height 7
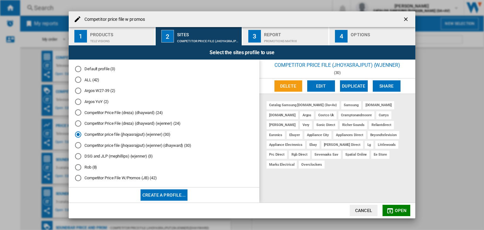
click at [379, 42] on div "Competitor price ..." at bounding box center [382, 39] width 62 height 7
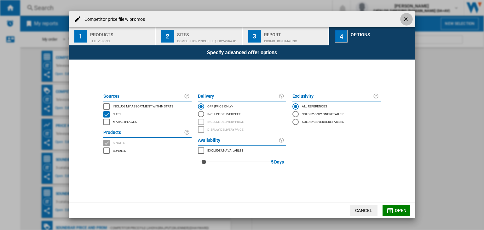
click at [406, 13] on button "Competitor price ..." at bounding box center [406, 19] width 13 height 13
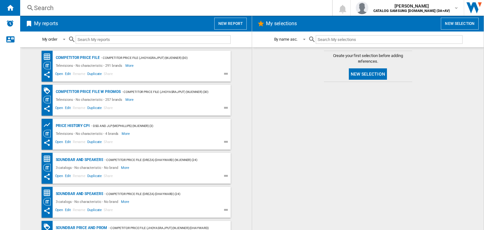
click at [41, 24] on h2 "My reports" at bounding box center [46, 24] width 26 height 12
click at [14, 8] on div "Home" at bounding box center [10, 8] width 20 height 16
click at [6, 23] on img "Alerts" at bounding box center [10, 24] width 8 height 8
click at [10, 9] on ng-md-icon "Home" at bounding box center [10, 8] width 8 height 8
click at [466, 23] on button "New selection" at bounding box center [460, 24] width 38 height 12
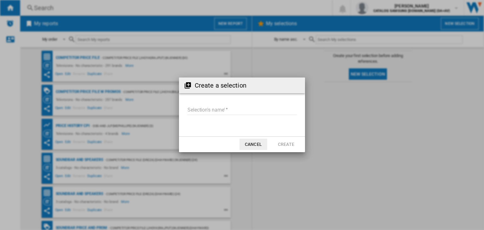
click at [261, 144] on button "Cancel" at bounding box center [253, 144] width 28 height 11
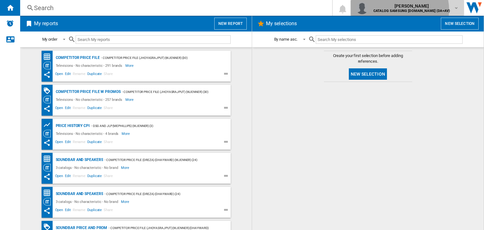
click at [418, 10] on b "CATALOG SAMSUNG [DOMAIN_NAME] (DA+AV)" at bounding box center [411, 11] width 77 height 4
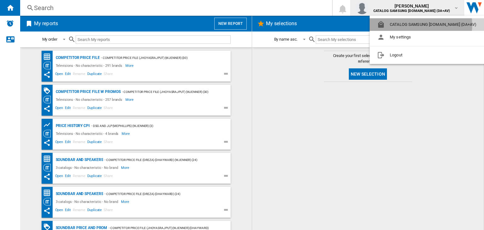
click at [421, 25] on button "CATALOG SAMSUNG [DOMAIN_NAME] (DA+AV)" at bounding box center [427, 24] width 117 height 13
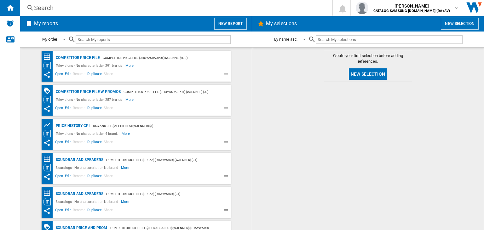
click at [46, 111] on ng-md-icon "This report has been shared with you" at bounding box center [47, 109] width 8 height 8
click at [45, 107] on ng-md-icon "This report has been shared with you" at bounding box center [47, 109] width 8 height 8
click at [106, 106] on span "Share" at bounding box center [108, 109] width 11 height 8
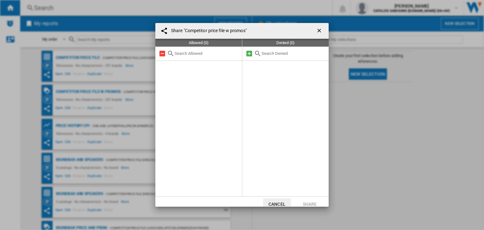
click at [271, 54] on input "text" at bounding box center [293, 53] width 64 height 5
click at [245, 55] on md-icon at bounding box center [249, 54] width 8 height 8
click at [271, 55] on input "text" at bounding box center [293, 53] width 64 height 5
click at [316, 29] on ng-md-icon "getI18NText('BUTTONS.CLOSE_DIALOG')" at bounding box center [320, 31] width 8 height 8
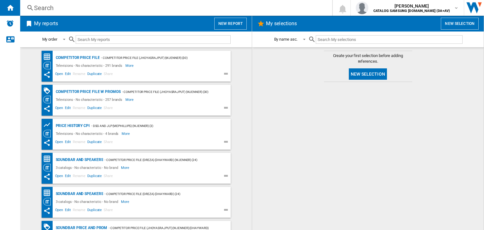
click at [105, 74] on span "Share" at bounding box center [108, 75] width 11 height 8
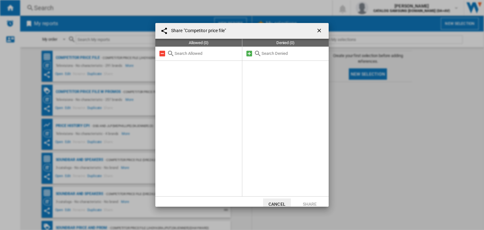
click at [320, 33] on ng-md-icon "getI18NText('BUTTONS.CLOSE_DIALOG')" at bounding box center [320, 31] width 8 height 8
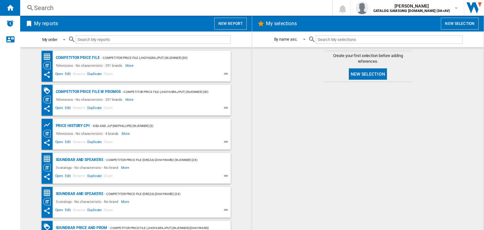
click at [52, 39] on div "My order" at bounding box center [49, 39] width 15 height 5
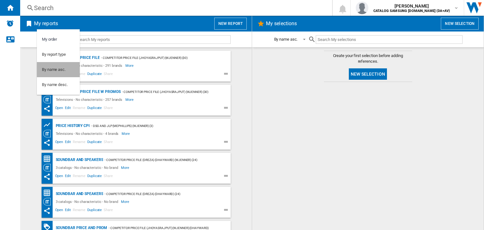
click at [61, 74] on md-option "By name asc." at bounding box center [58, 69] width 43 height 15
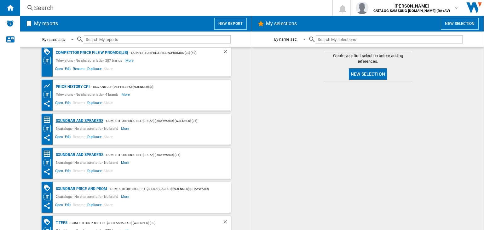
scroll to position [89, 0]
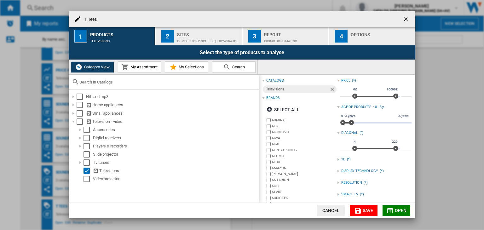
scroll to position [0, 0]
click at [407, 20] on ng-md-icon "getI18NText('BUTTONS.CLOSE_DIALOG')" at bounding box center [407, 20] width 8 height 8
